Goal: Task Accomplishment & Management: Complete application form

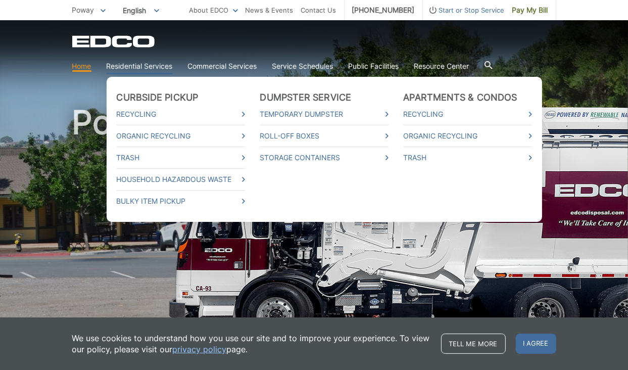
click at [156, 64] on link "Residential Services" at bounding box center [140, 66] width 66 height 11
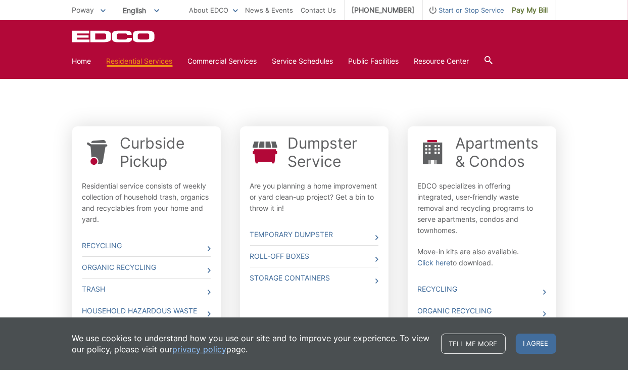
scroll to position [280, 0]
click at [133, 245] on link "Recycling" at bounding box center [146, 244] width 128 height 21
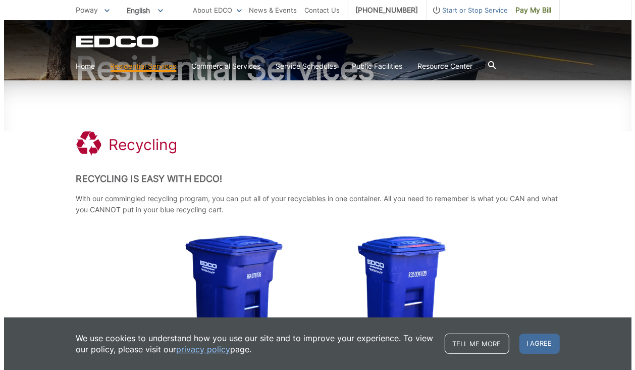
scroll to position [94, 0]
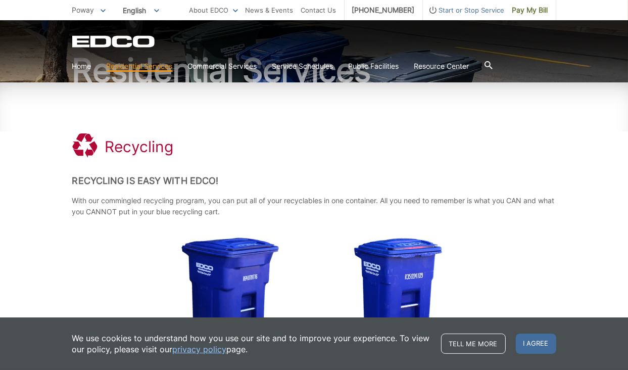
click at [492, 65] on icon at bounding box center [488, 65] width 8 height 8
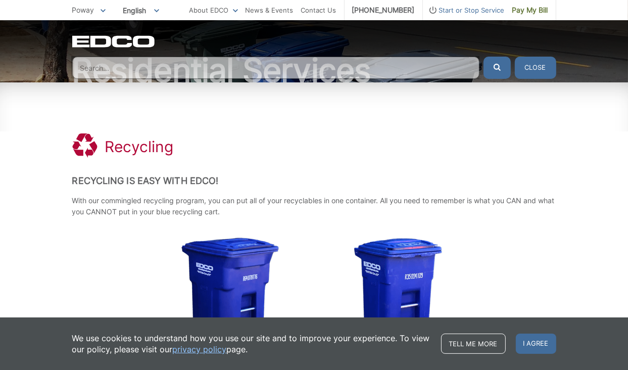
click at [485, 10] on span "Start or Stop Service" at bounding box center [464, 10] width 82 height 11
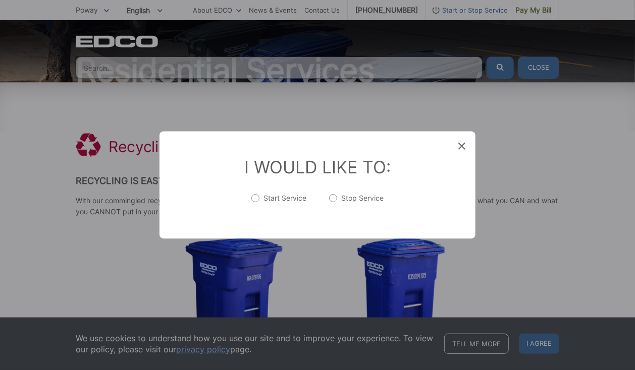
click at [256, 197] on label "Start Service" at bounding box center [280, 203] width 56 height 20
radio input "true"
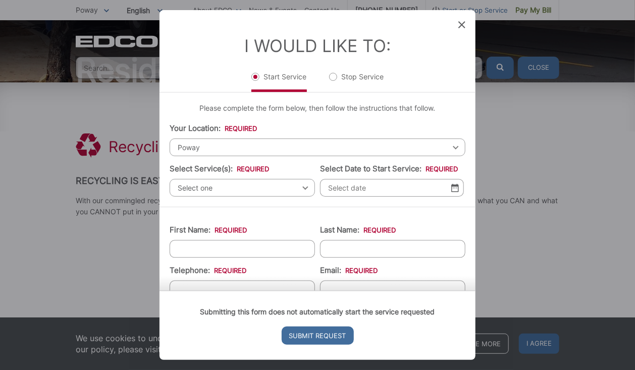
click at [177, 146] on span "Poway" at bounding box center [318, 147] width 296 height 18
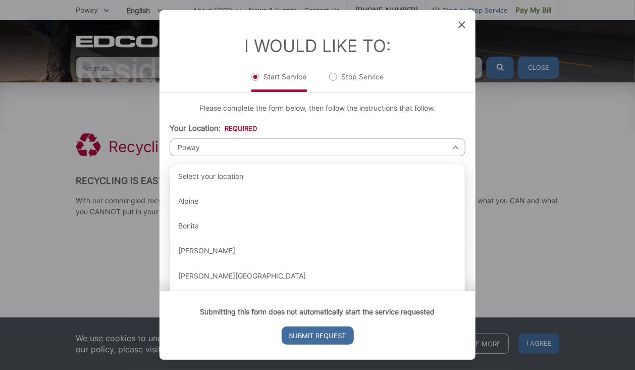
click at [194, 148] on span "Poway" at bounding box center [318, 147] width 296 height 18
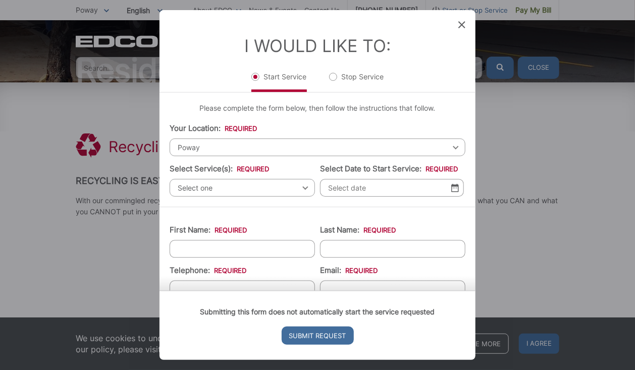
click at [302, 188] on div "Select one Select one Residential Curbside Pickup Commercial/Business Services …" at bounding box center [242, 188] width 145 height 18
click at [301, 188] on div "Select one Select one Residential Curbside Pickup Commercial/Business Services …" at bounding box center [242, 188] width 145 height 18
click at [449, 147] on div "Poway Select your location Alpine Bonita Bonsall Borrego Springs Boulevard Buen…" at bounding box center [318, 147] width 296 height 18
click at [448, 148] on div "Poway Select your location Alpine Bonita Bonsall Borrego Springs Boulevard Buen…" at bounding box center [318, 147] width 296 height 18
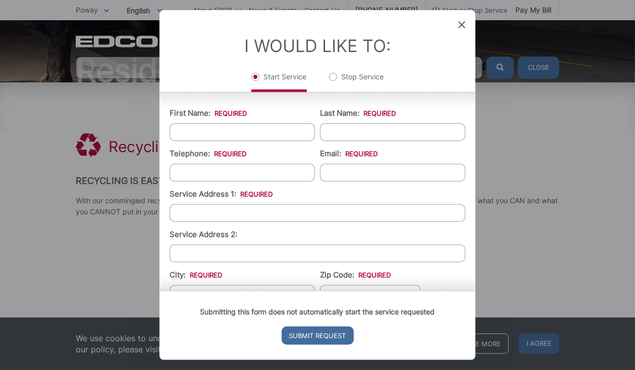
scroll to position [0, 0]
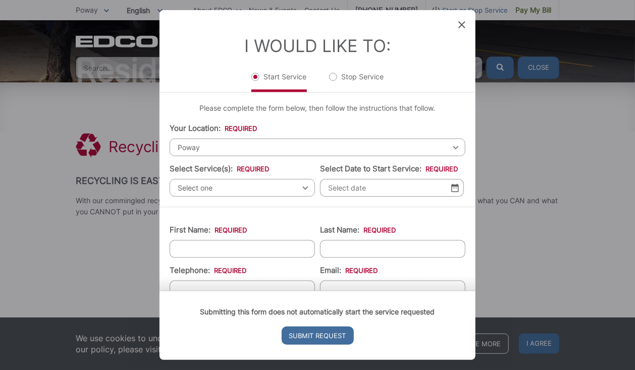
click at [450, 148] on span "Poway" at bounding box center [318, 147] width 296 height 18
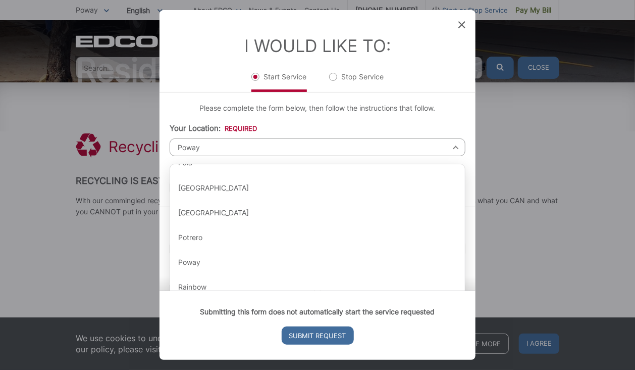
scroll to position [887, 0]
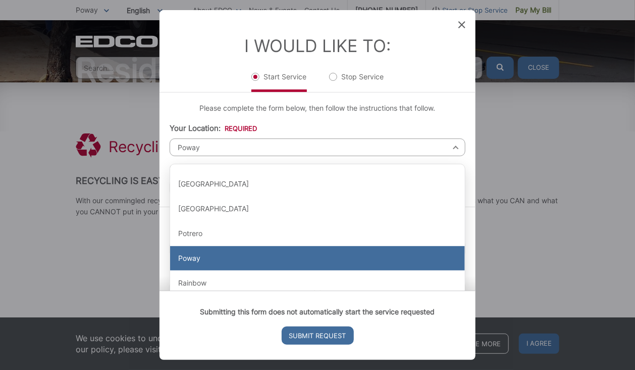
click at [188, 260] on div "Poway" at bounding box center [317, 258] width 295 height 24
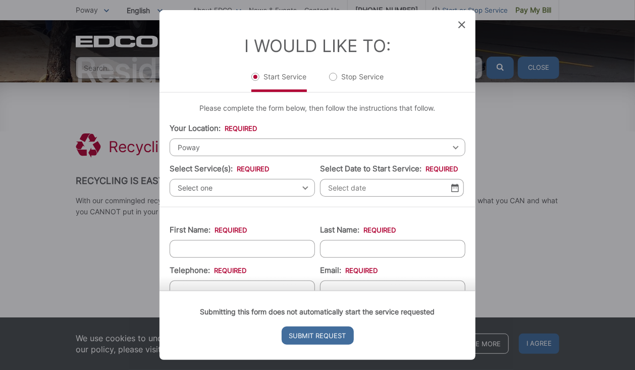
click at [302, 189] on div "Select one Select one Residential Curbside Pickup Commercial/Business Services …" at bounding box center [242, 188] width 145 height 18
click at [220, 152] on span "Poway" at bounding box center [318, 147] width 296 height 18
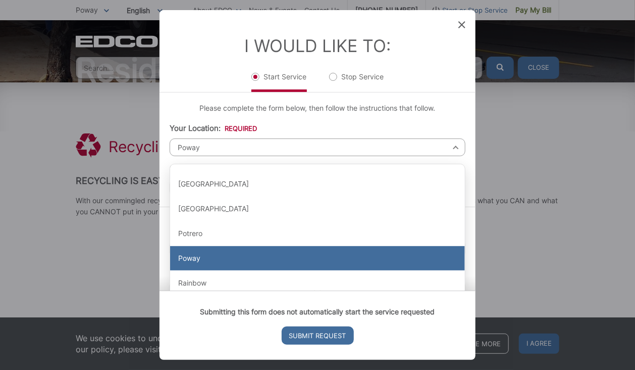
click at [184, 256] on div "Poway" at bounding box center [317, 258] width 295 height 24
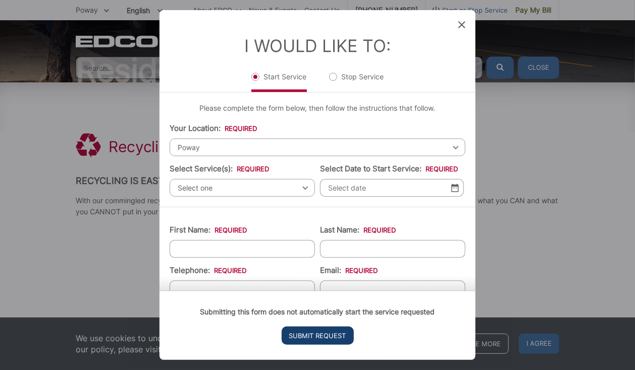
click at [297, 334] on input "Submit Request" at bounding box center [318, 335] width 72 height 18
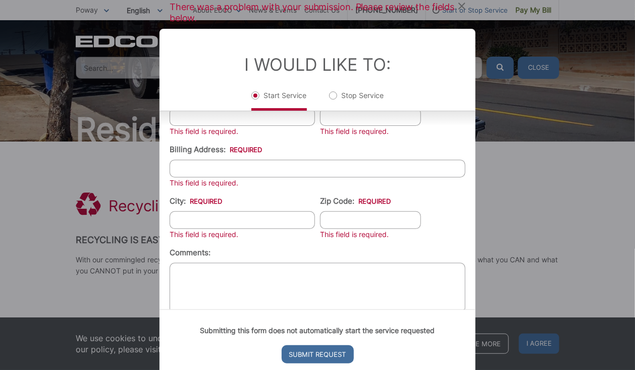
scroll to position [384, 0]
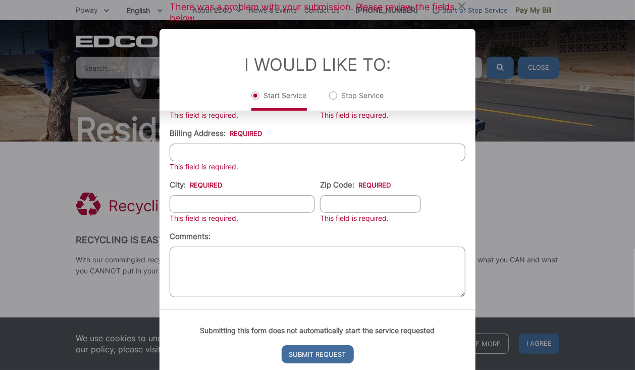
click at [334, 263] on textarea "Comments:" at bounding box center [318, 271] width 296 height 51
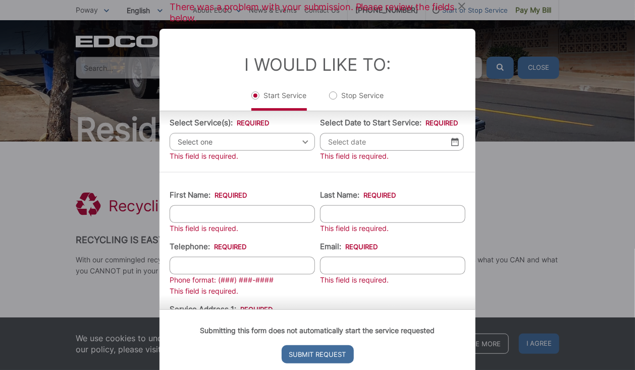
scroll to position [0, 0]
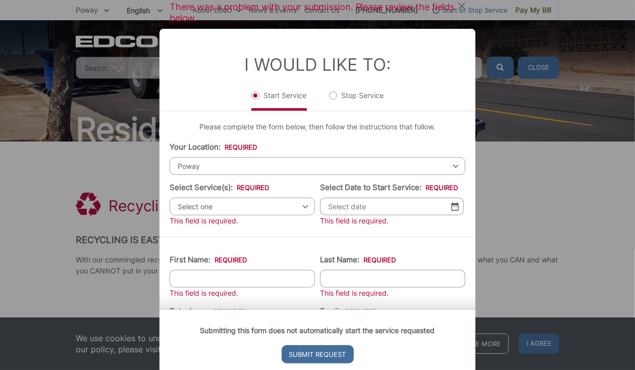
click at [303, 207] on span "Select one" at bounding box center [242, 206] width 145 height 18
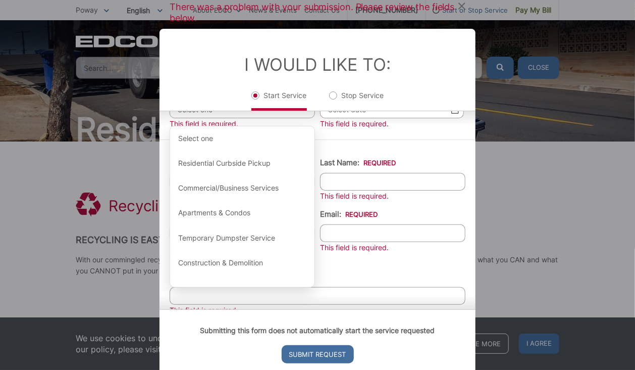
scroll to position [101, 0]
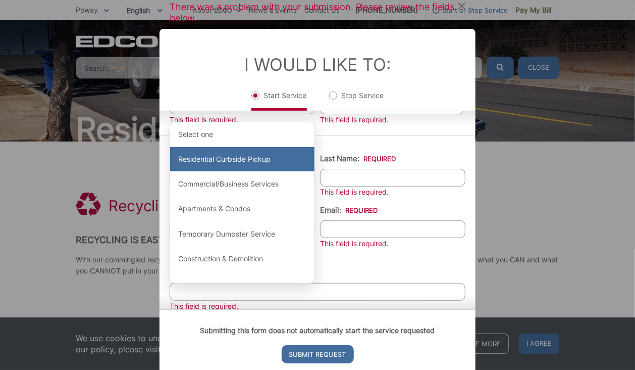
click at [247, 160] on div "Residential Curbside Pickup" at bounding box center [242, 159] width 144 height 24
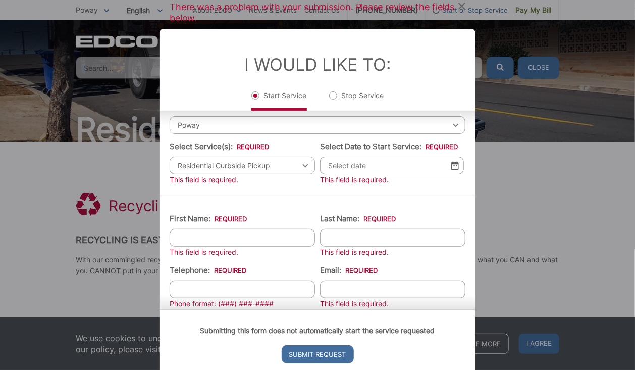
scroll to position [39, 0]
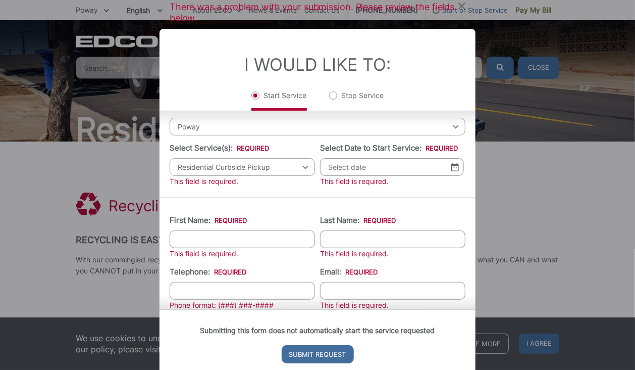
click at [452, 169] on img at bounding box center [456, 167] width 8 height 9
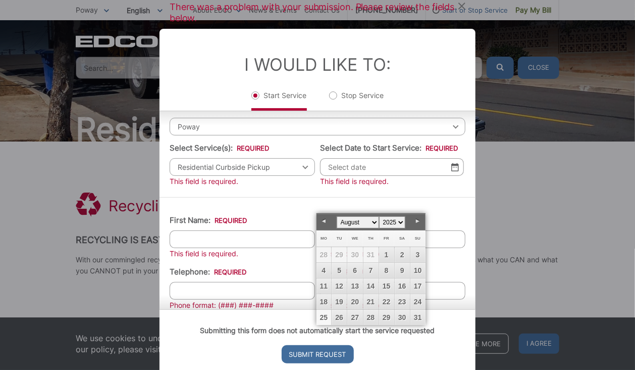
click at [325, 315] on link "25" at bounding box center [324, 317] width 15 height 15
type input "08/25/2025"
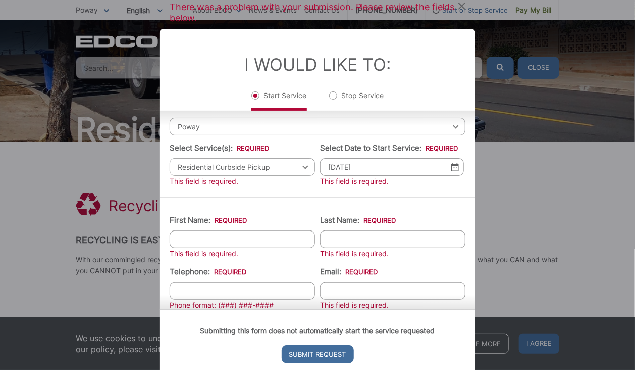
click at [271, 244] on input "First Name: *" at bounding box center [242, 239] width 145 height 18
type input "Teh"
click at [347, 237] on input "Last Name: *" at bounding box center [392, 239] width 145 height 18
type input "Cheng"
click at [258, 287] on input "(___) ___-____" at bounding box center [242, 291] width 145 height 18
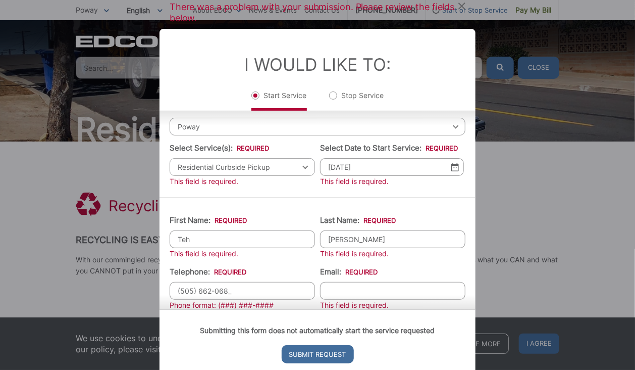
type input "(505) 662-0680"
click at [329, 290] on input "Email: *" at bounding box center [392, 291] width 145 height 18
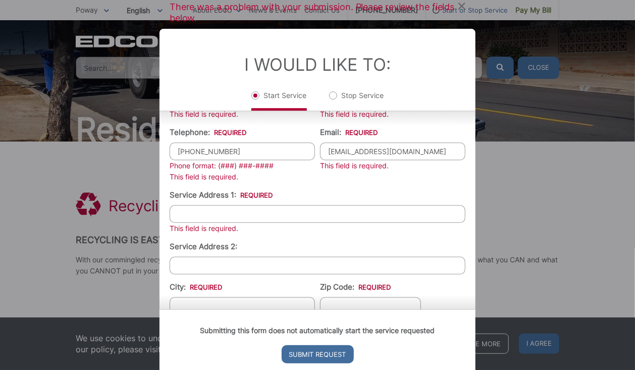
scroll to position [184, 0]
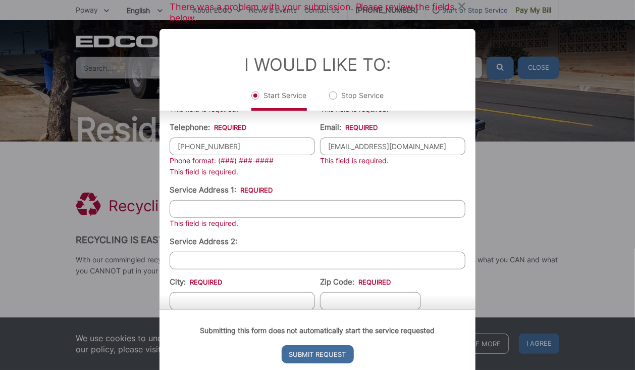
type input "tehc1077@gmail.com"
click at [254, 208] on input "Service Address 1: *" at bounding box center [318, 209] width 296 height 18
click at [246, 208] on input "13517 Los Olivos Ave Poway San Diego" at bounding box center [318, 209] width 296 height 18
click at [309, 209] on input "13517 Los Olivos Ave, Poway San Diego" at bounding box center [318, 209] width 296 height 18
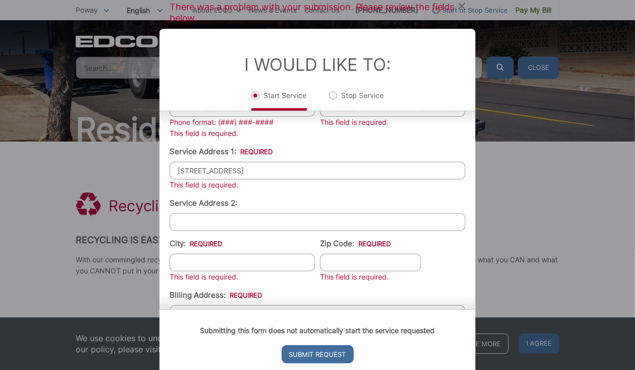
scroll to position [218, 0]
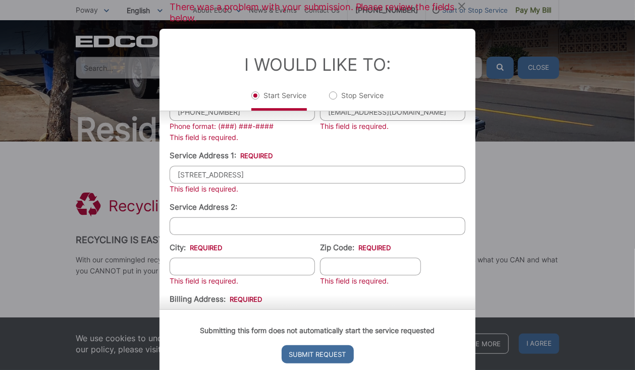
type input "13517 Los Olivos Ave, Poway San Diego, 92064"
click at [257, 271] on input "City: *" at bounding box center [242, 267] width 145 height 18
type input "Poway"
click at [332, 266] on input "Zip Code: *" at bounding box center [370, 267] width 101 height 18
type input "92064"
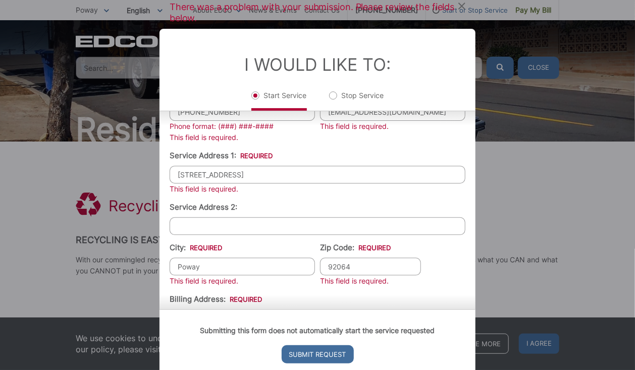
click at [344, 173] on input "13517 Los Olivos Ave, Poway San Diego, 92064" at bounding box center [318, 175] width 296 height 18
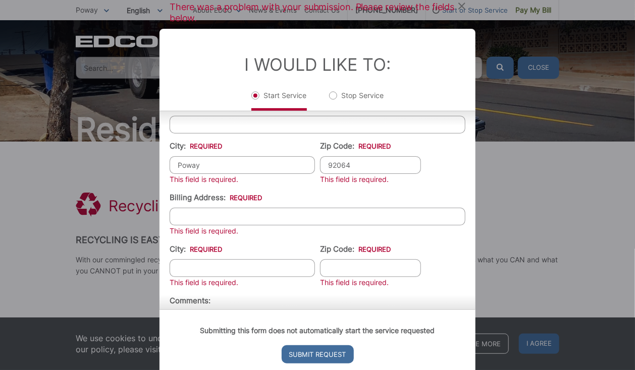
scroll to position [328, 0]
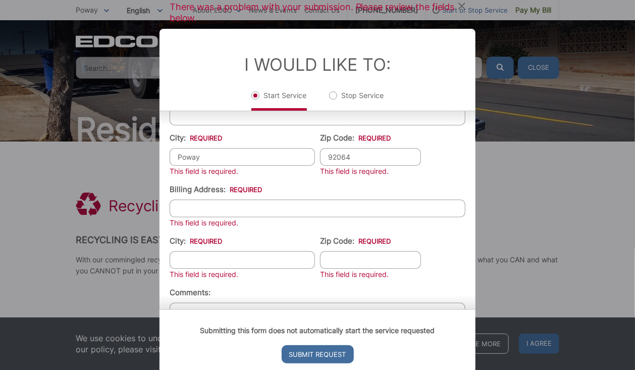
type input "13517 Los Olivos Ave"
click at [269, 210] on input "Billing Address: *" at bounding box center [318, 208] width 296 height 18
type input "13517 Los Olivos Ave"
click at [296, 259] on input "City: *" at bounding box center [242, 260] width 145 height 18
type input "Poway"
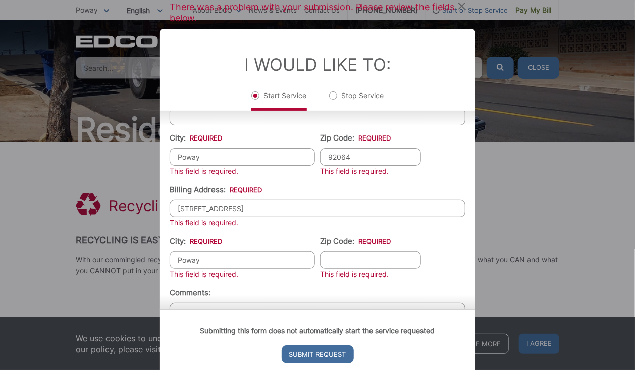
click at [331, 262] on input "Zip Code: *" at bounding box center [370, 260] width 101 height 18
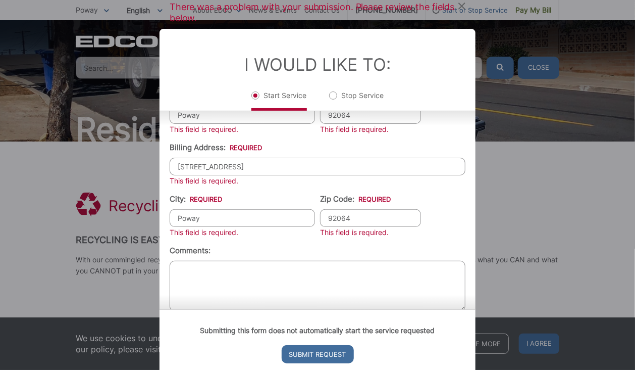
scroll to position [384, 0]
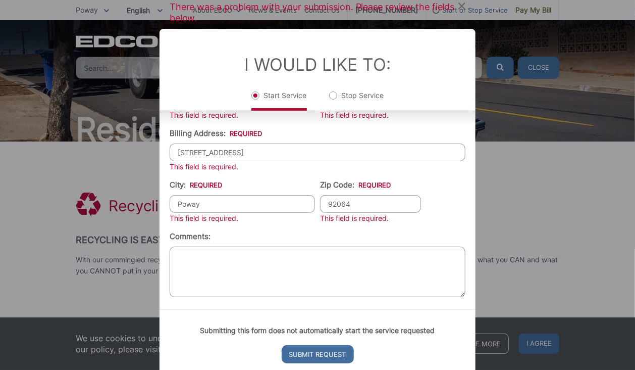
type input "92064"
click at [255, 271] on textarea "Comments:" at bounding box center [318, 271] width 296 height 51
click at [323, 256] on textarea "Will be the new owner of the resident" at bounding box center [318, 271] width 296 height 51
click at [379, 284] on textarea "Will be the new owner of the residential property" at bounding box center [318, 271] width 296 height 51
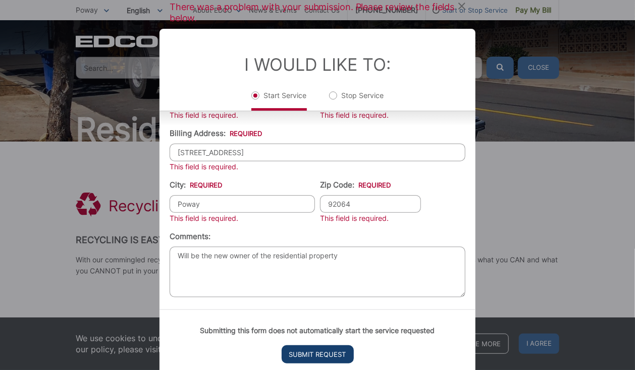
type textarea "Will be the new owner of the residential property"
drag, startPoint x: 338, startPoint y: 354, endPoint x: 345, endPoint y: 349, distance: 7.7
click at [338, 354] on input "Submit Request" at bounding box center [318, 354] width 72 height 18
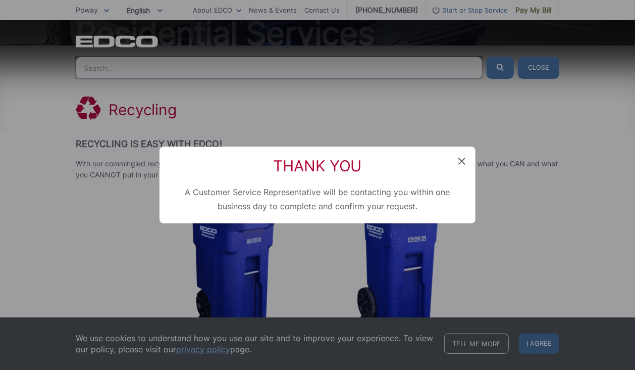
scroll to position [10, 4]
click at [462, 160] on icon at bounding box center [462, 161] width 7 height 7
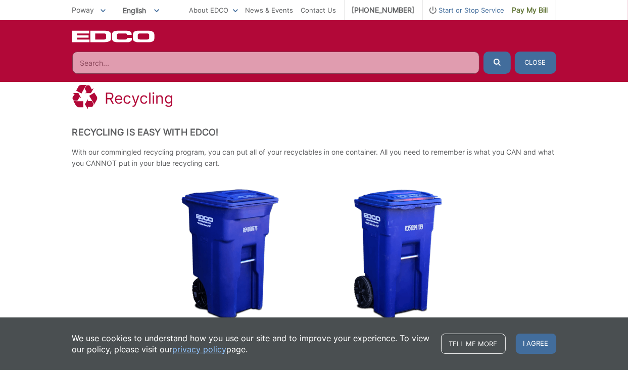
scroll to position [134, 0]
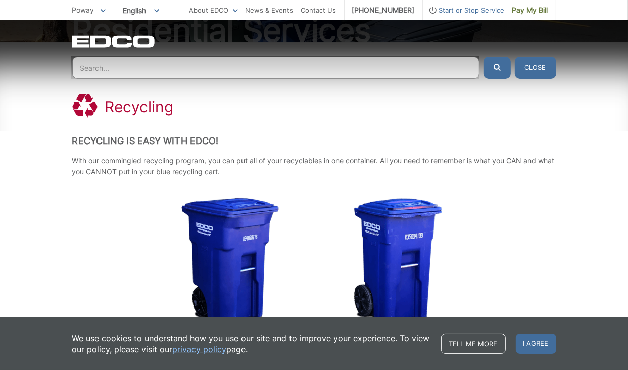
click at [540, 68] on button "Close" at bounding box center [535, 68] width 41 height 22
